Goal: Find specific page/section: Find specific page/section

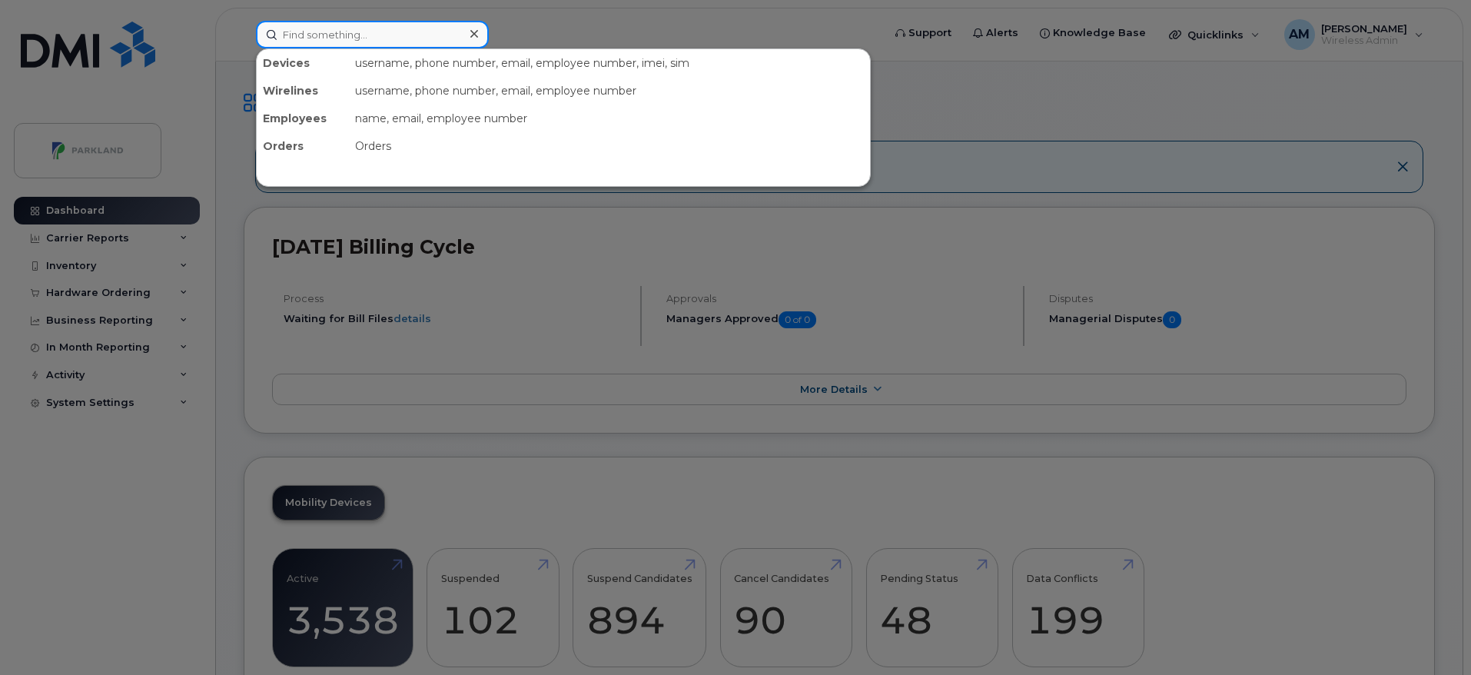
click at [327, 46] on input at bounding box center [372, 35] width 233 height 28
paste input "[PERSON_NAME]"
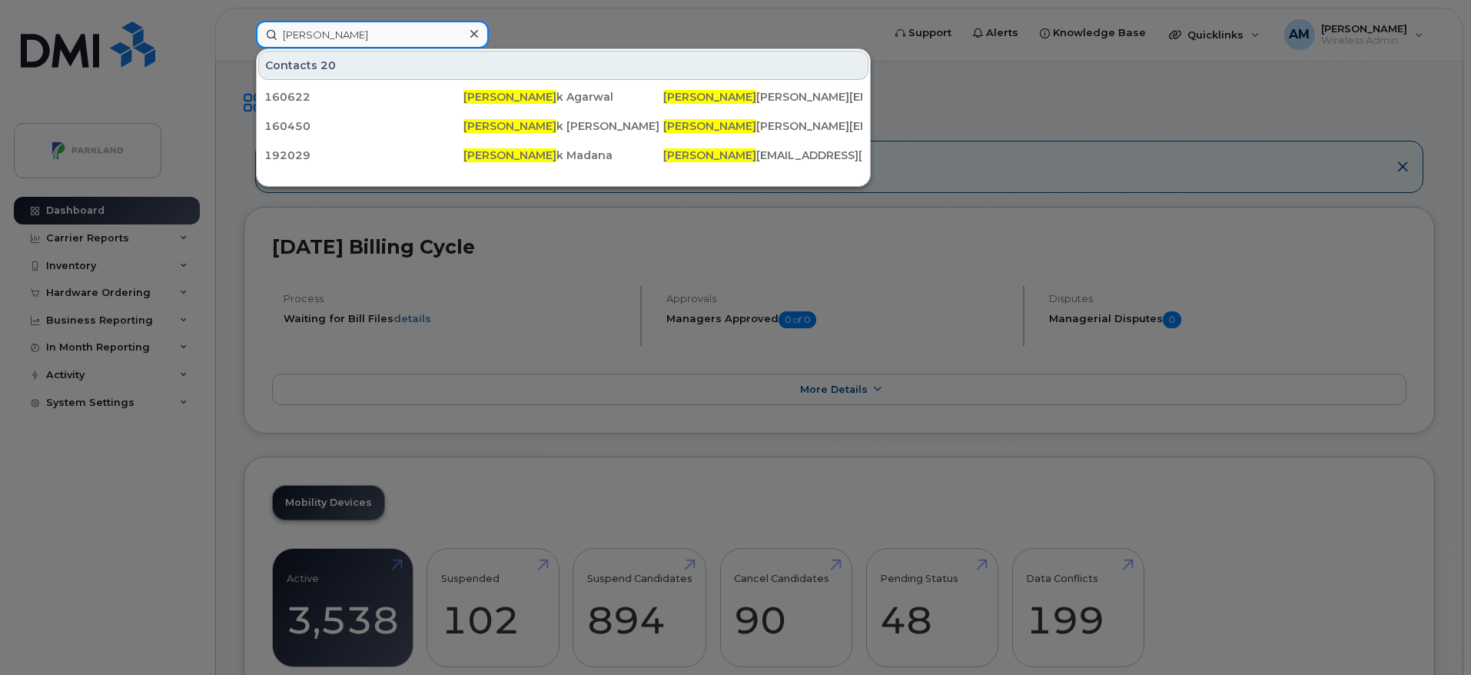
type input "[PERSON_NAME]"
click at [473, 33] on icon at bounding box center [474, 34] width 8 height 8
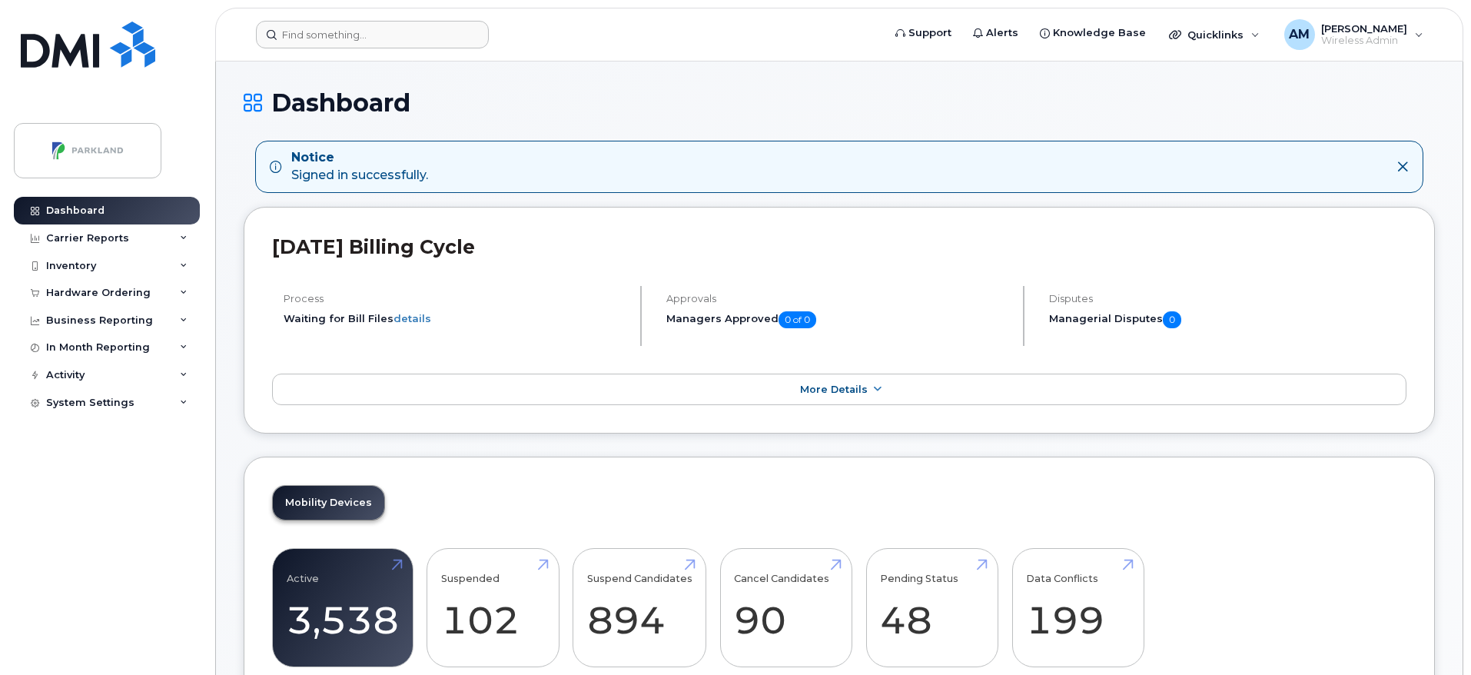
click at [324, 52] on header "Support Alerts Knowledge Base Quicklinks Suspend / Cancel Device Change SIM Car…" at bounding box center [839, 35] width 1248 height 54
click at [321, 38] on input at bounding box center [372, 35] width 233 height 28
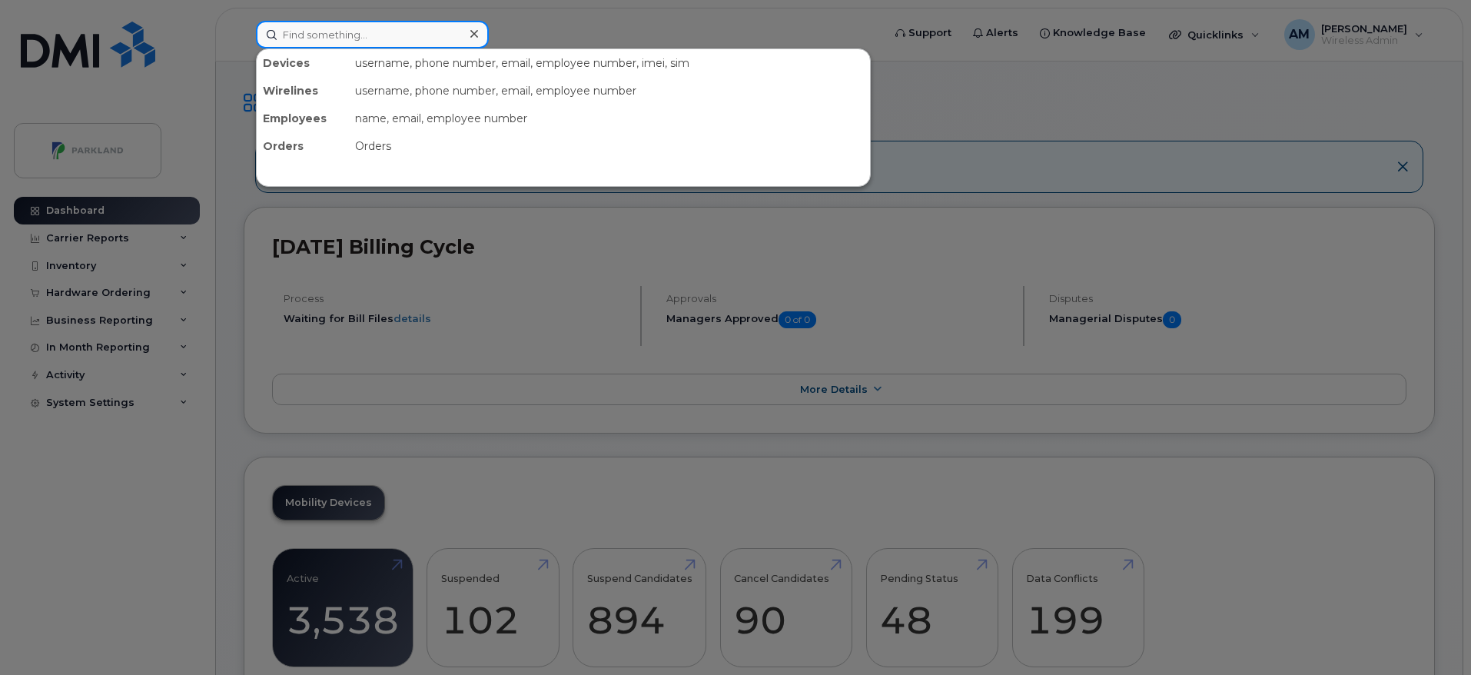
paste input "Nagabagyalakshmi [PERSON_NAME]"
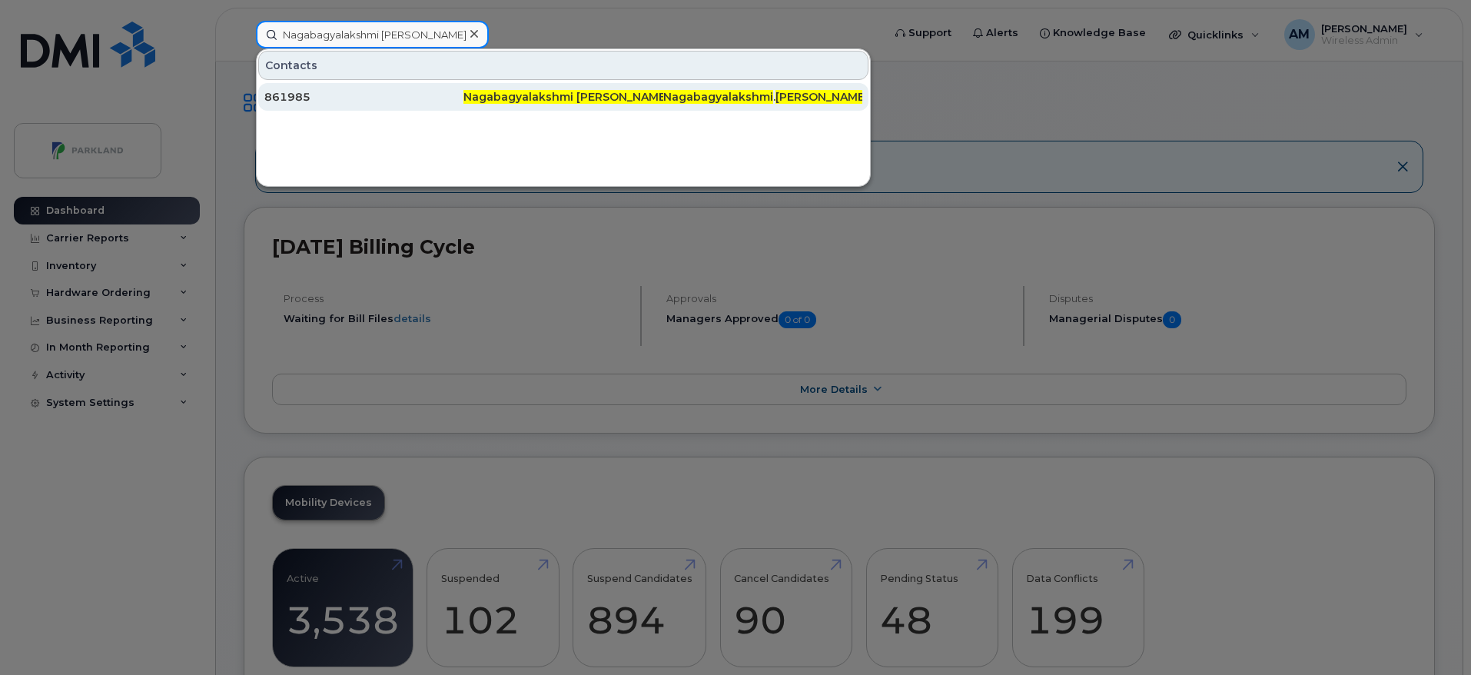
type input "Nagabagyalakshmi [PERSON_NAME]"
click at [494, 104] on div "Nagabagyalakshmi [PERSON_NAME]" at bounding box center [563, 96] width 199 height 15
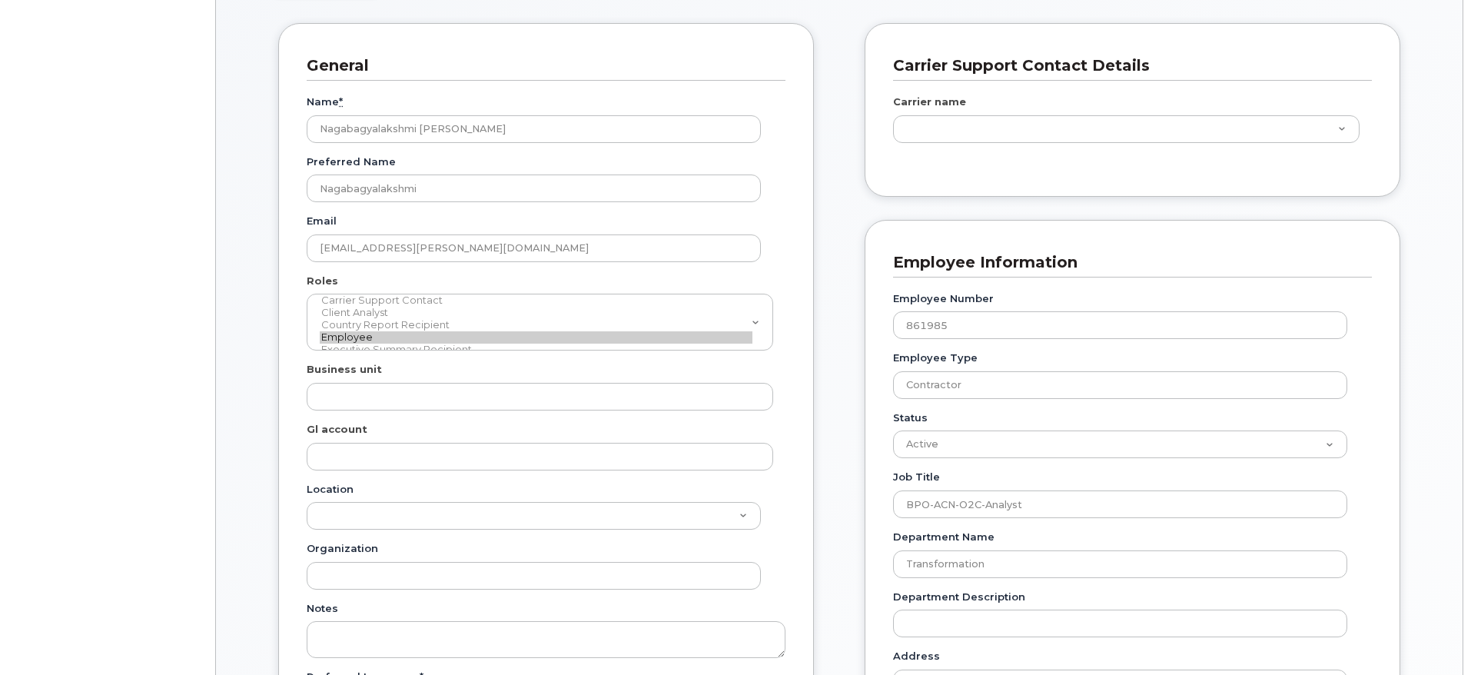
scroll to position [201, 0]
